Goal: Information Seeking & Learning: Check status

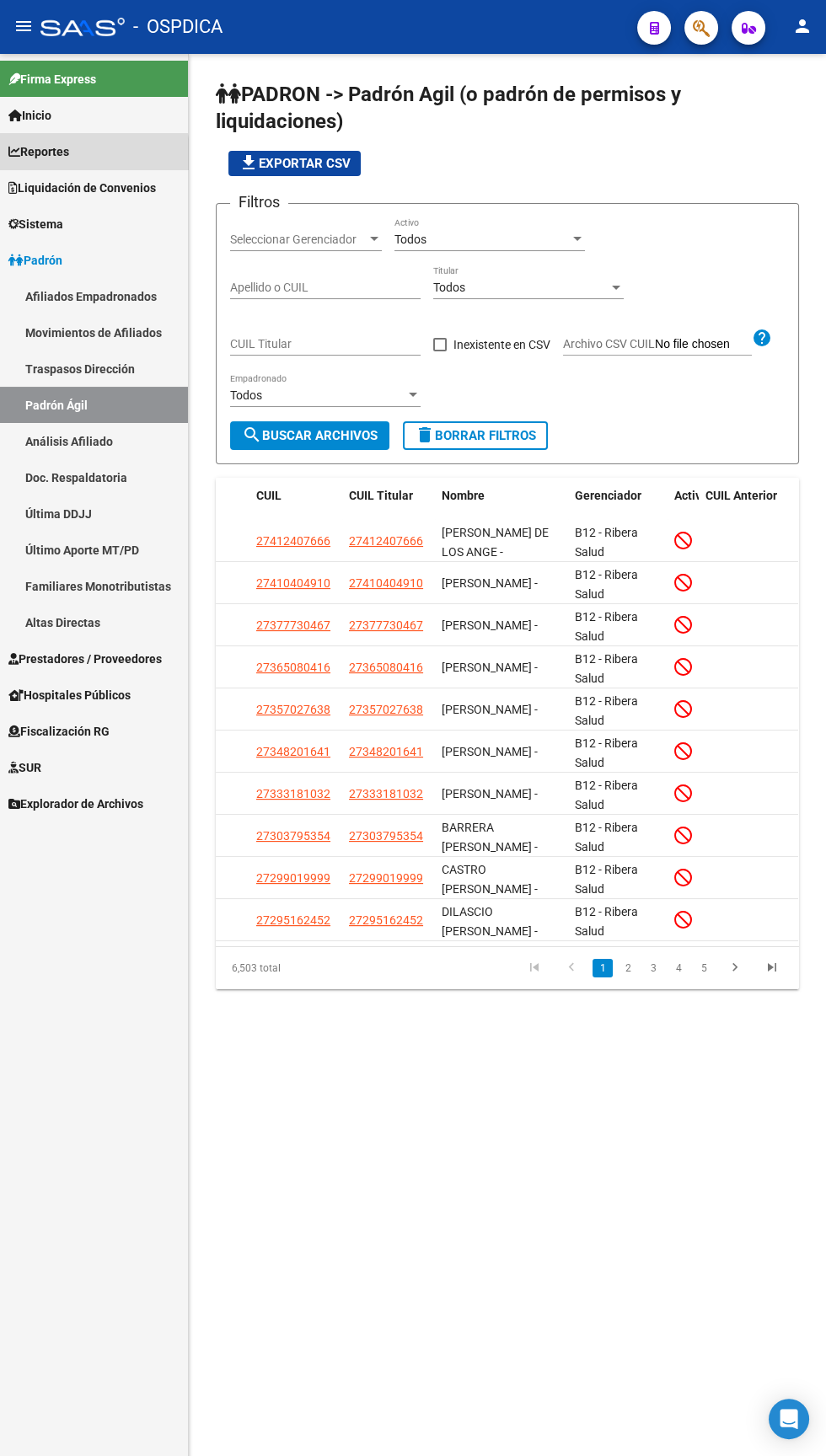
click at [49, 160] on span "Reportes" at bounding box center [38, 152] width 61 height 19
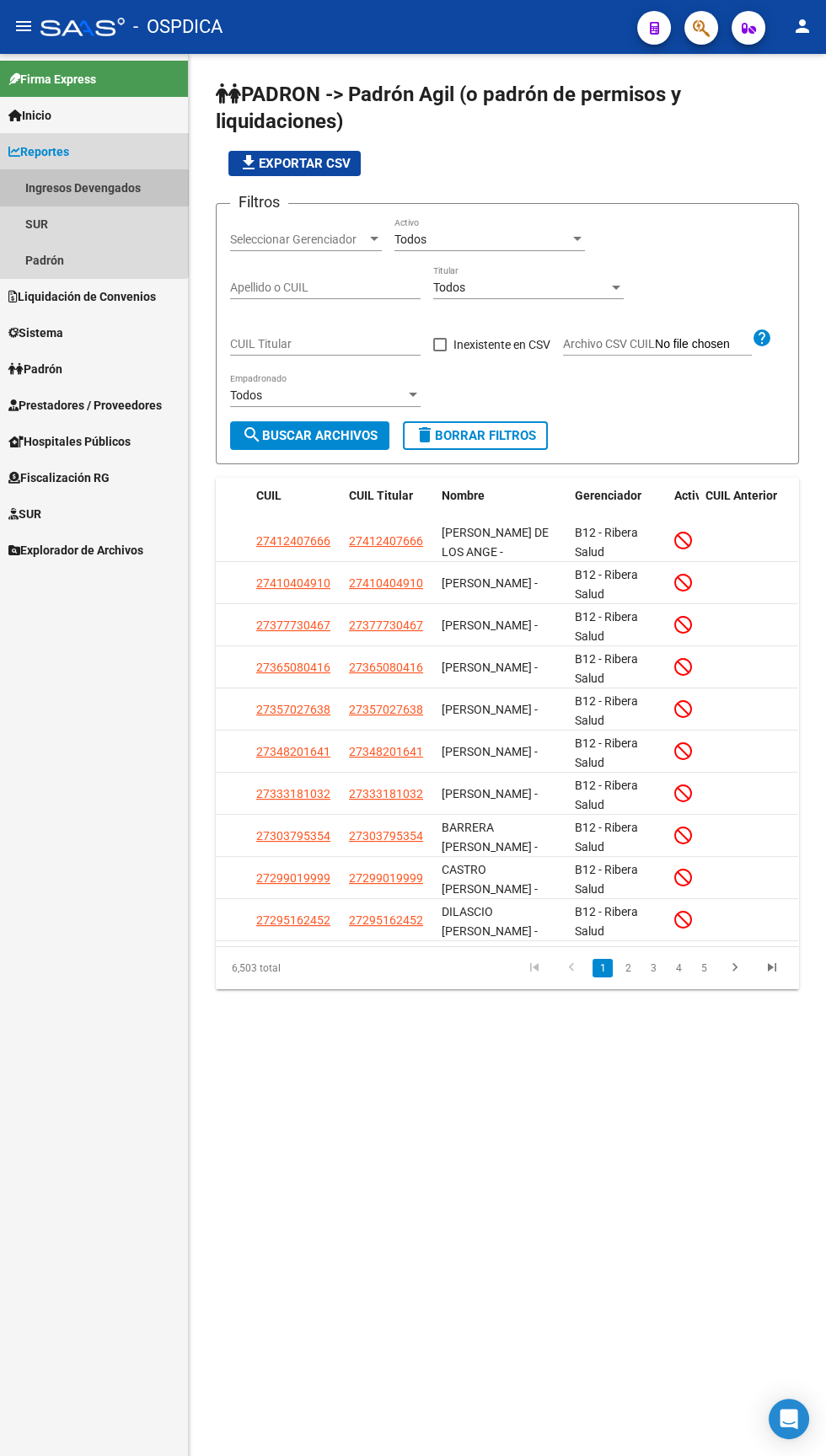
click at [79, 180] on link "Ingresos Devengados" at bounding box center [94, 187] width 188 height 36
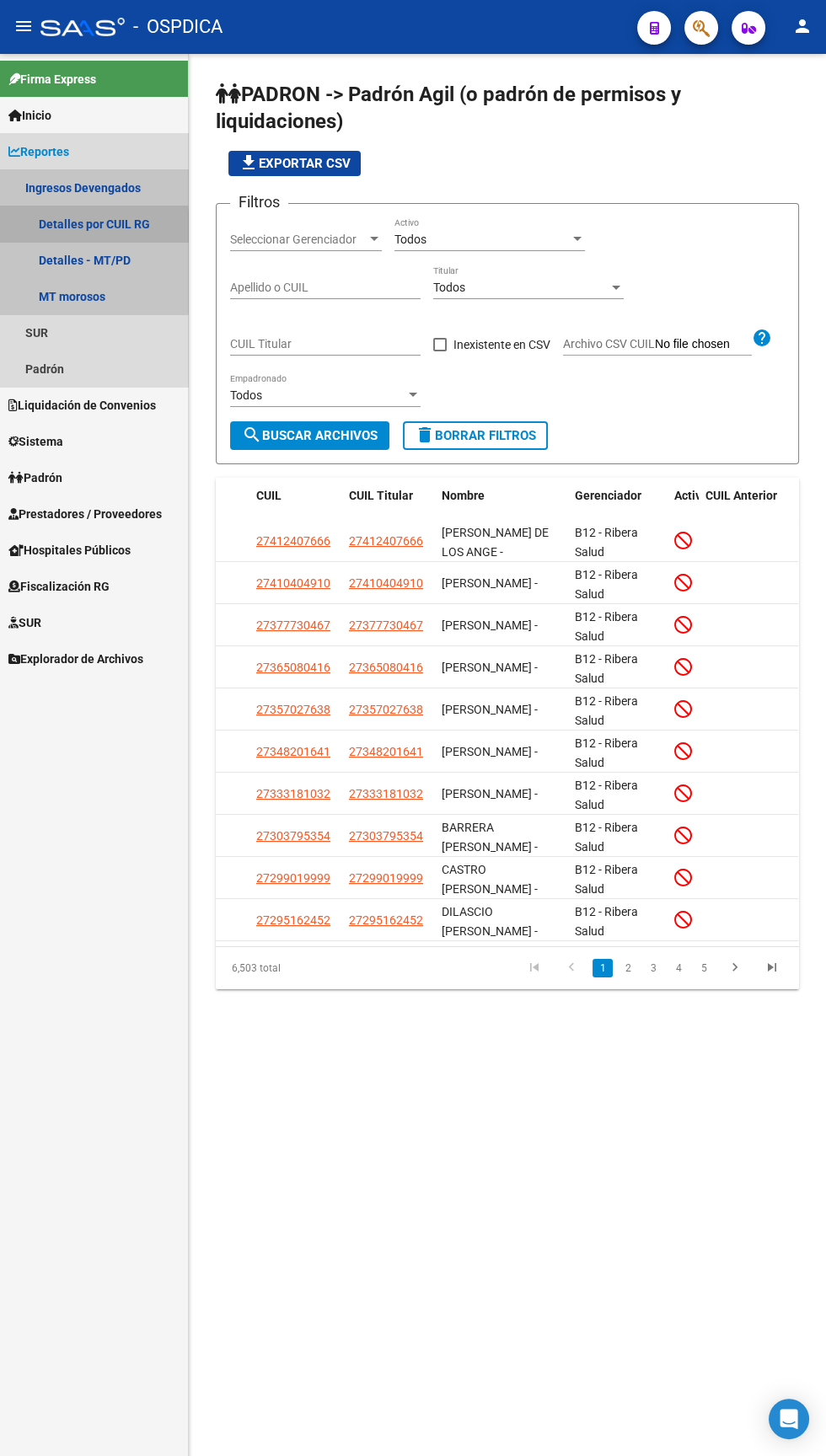
click at [60, 224] on link "Detalles por CUIL RG" at bounding box center [94, 224] width 188 height 36
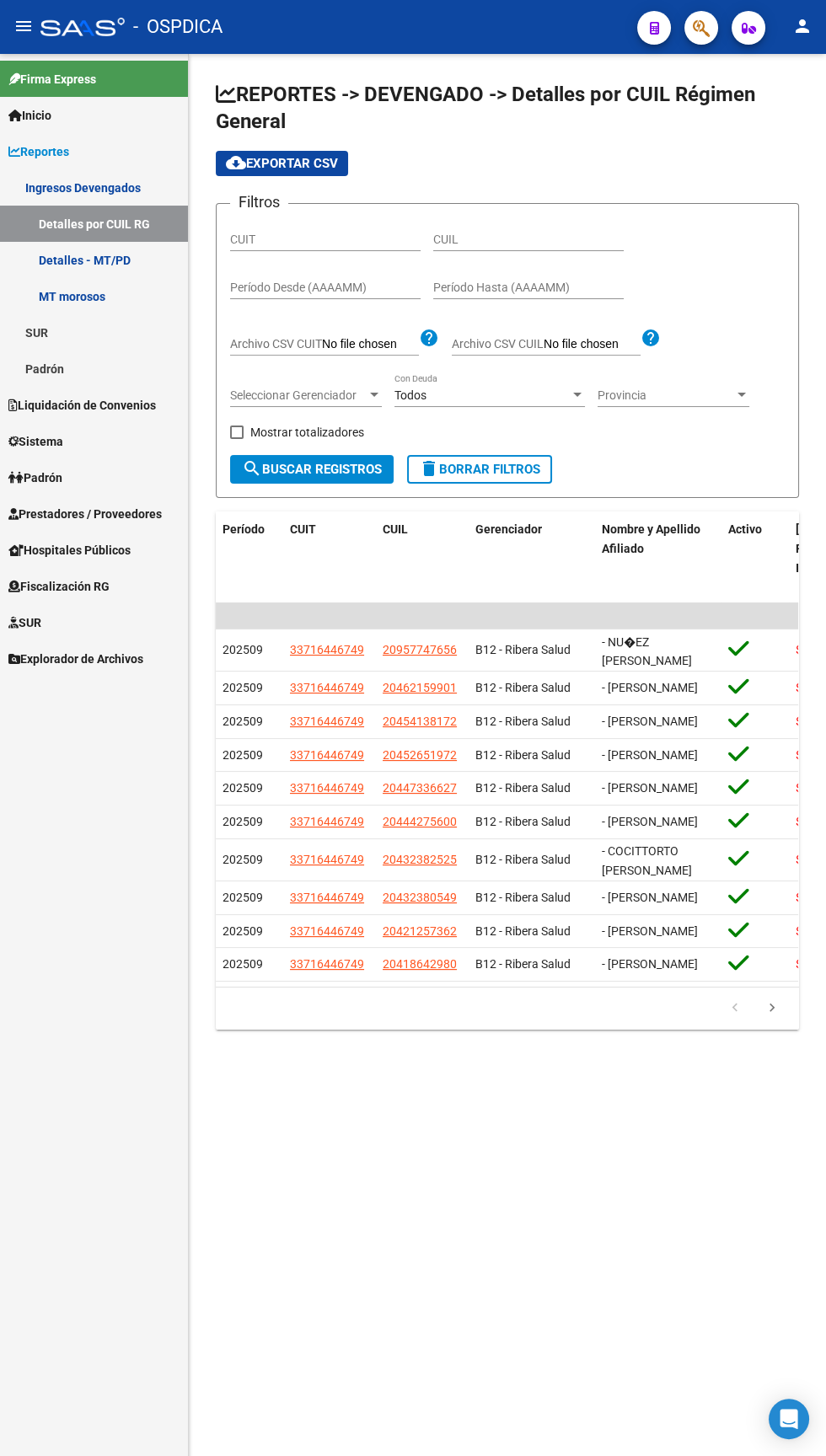
click at [236, 433] on span at bounding box center [237, 433] width 14 height 14
click at [236, 439] on input "Mostrar totalizadores" at bounding box center [236, 439] width 1 height 1
checkbox input "true"
click at [288, 286] on input "Período Desde (AAAAMM)" at bounding box center [325, 288] width 190 height 15
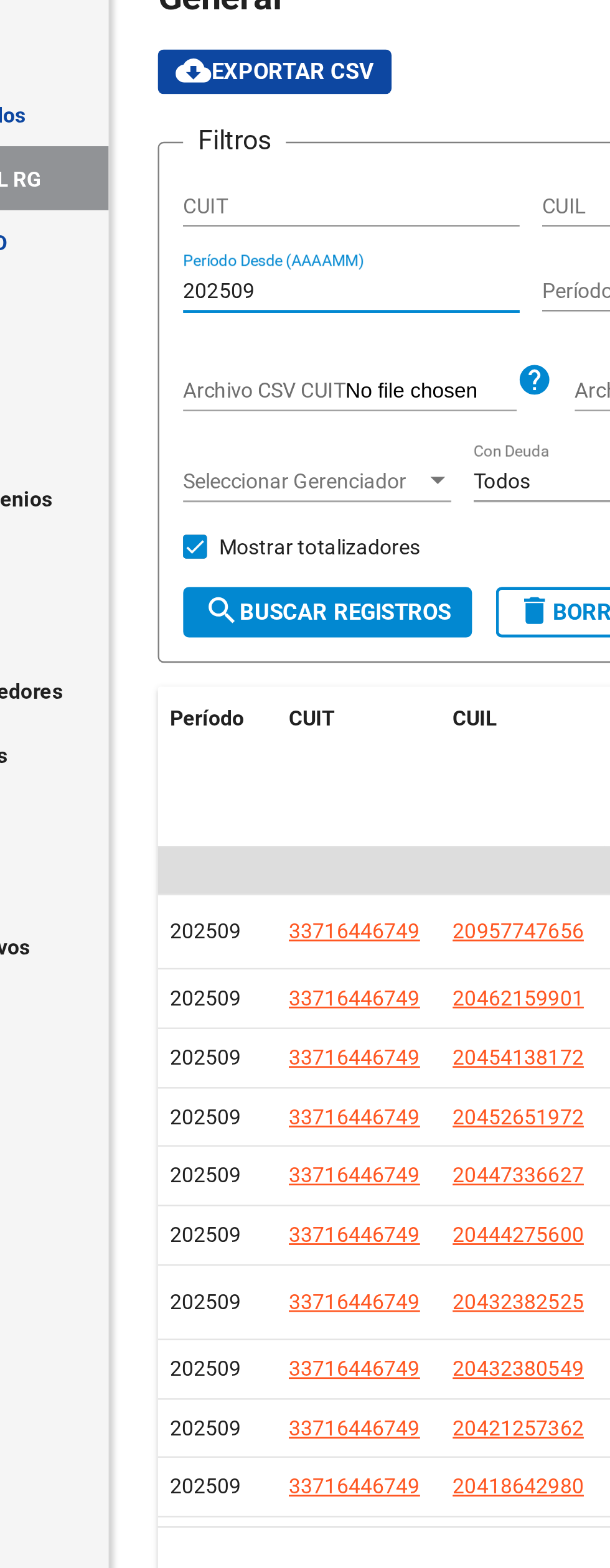
type input "202509"
click at [327, 215] on input "Período Hasta (AAAAMM)" at bounding box center [390, 212] width 141 height 11
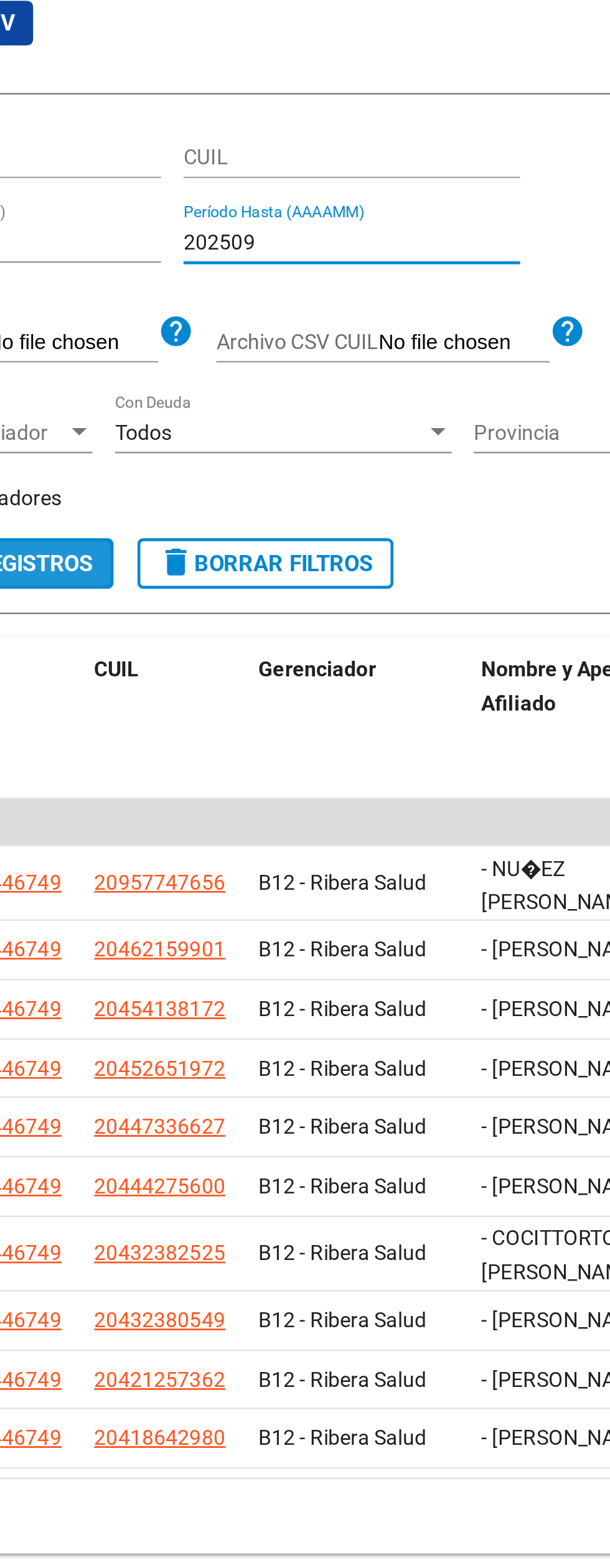
type input "202509"
click at [269, 352] on span "search Buscar Registros" at bounding box center [230, 347] width 103 height 11
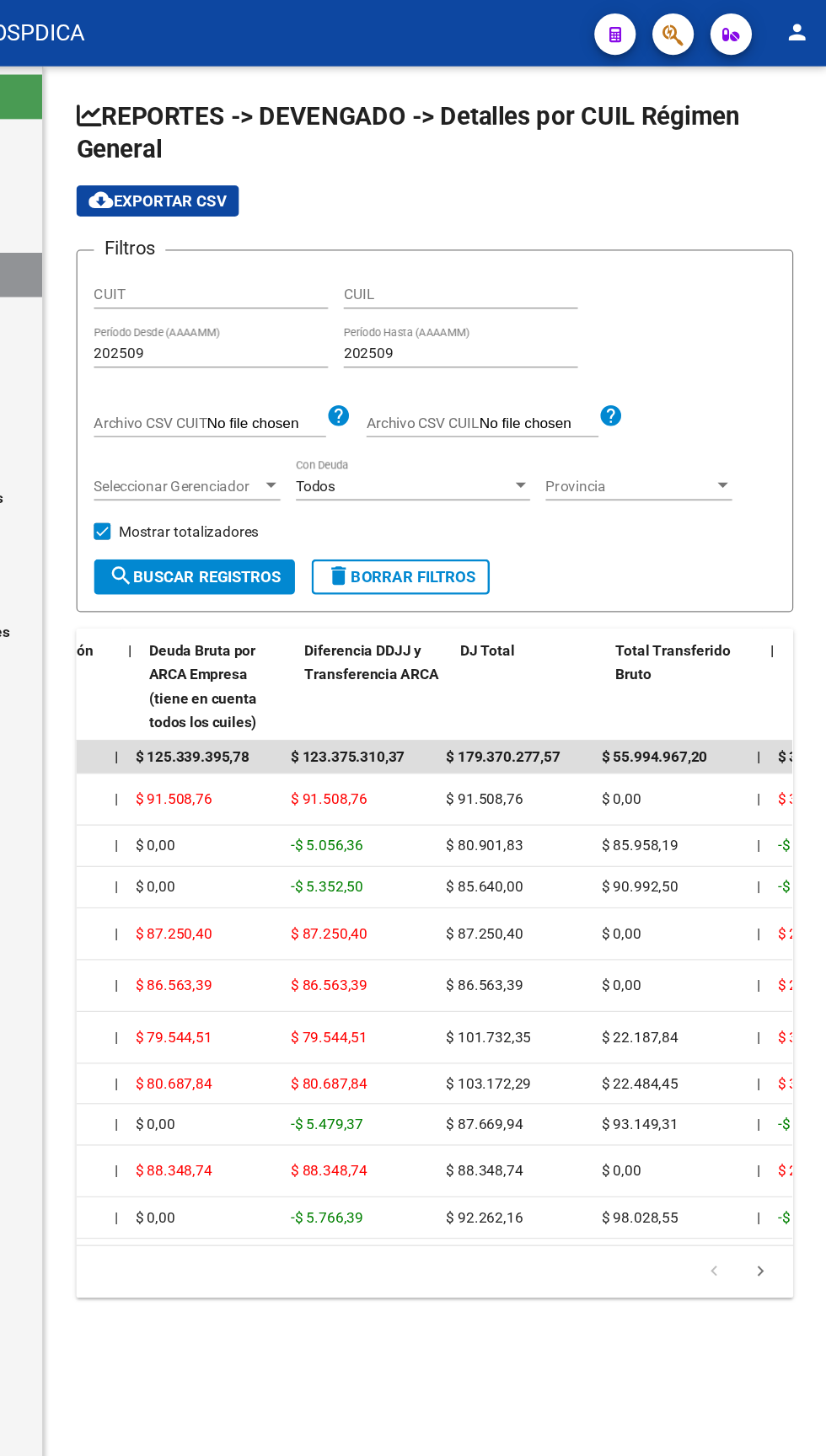
scroll to position [0, 820]
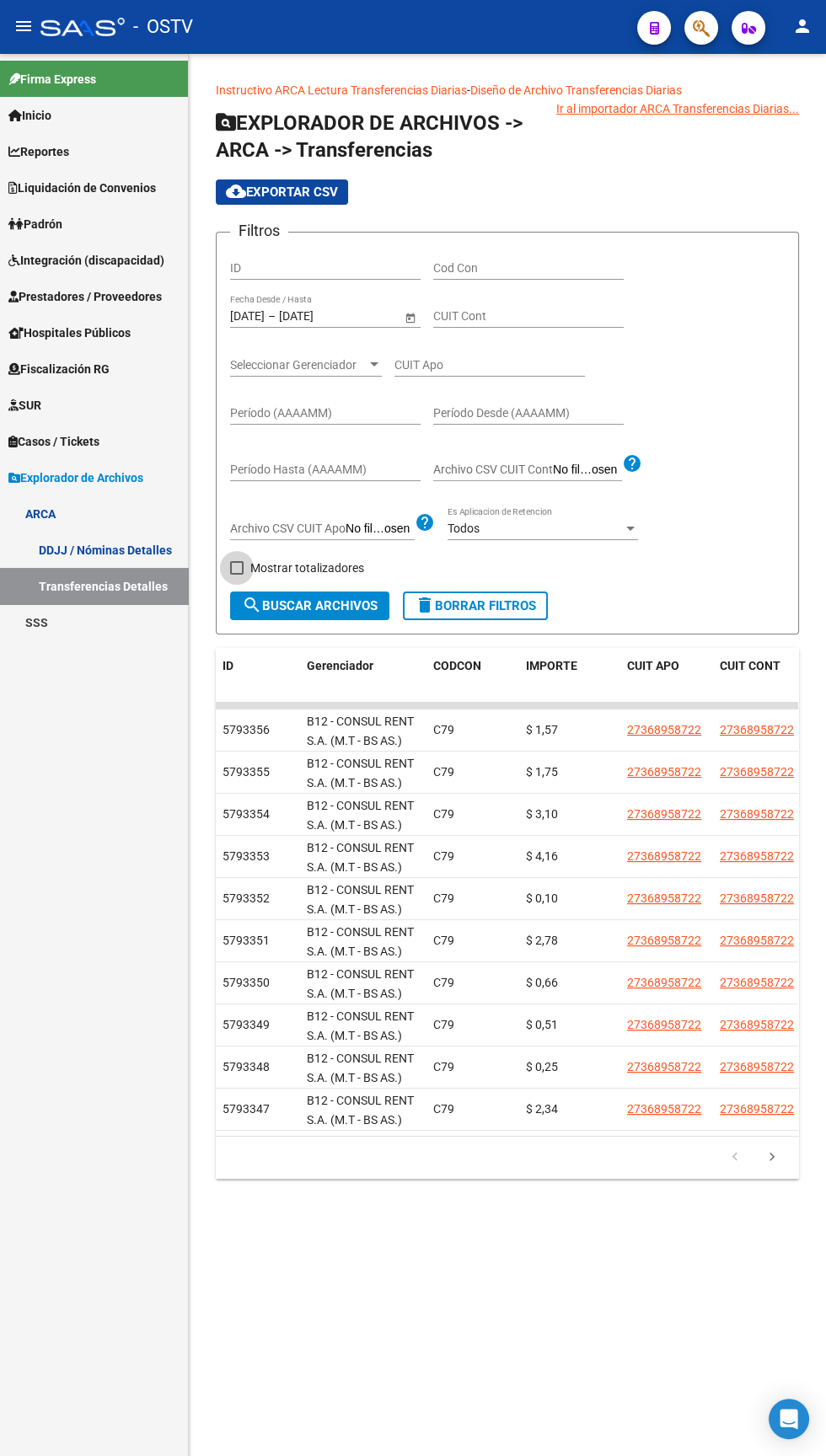
click at [242, 568] on span at bounding box center [237, 568] width 14 height 14
click at [236, 574] on input "Mostrar totalizadores" at bounding box center [236, 574] width 1 height 1
checkbox input "true"
click at [302, 607] on span "search Buscar Archivos" at bounding box center [309, 606] width 136 height 15
